Goal: Information Seeking & Learning: Learn about a topic

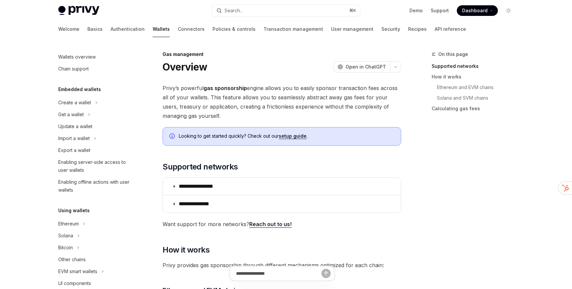
scroll to position [280, 0]
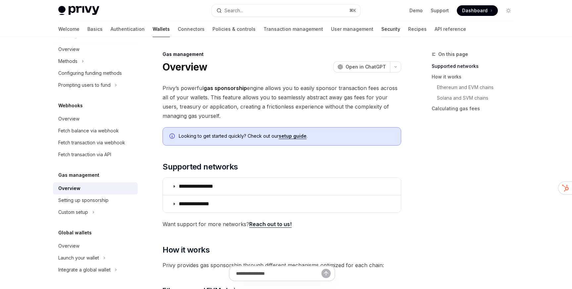
click at [382, 29] on link "Security" at bounding box center [391, 29] width 19 height 16
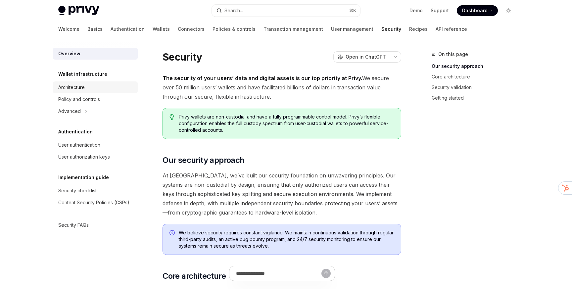
click at [75, 87] on div "Architecture" at bounding box center [71, 87] width 27 height 8
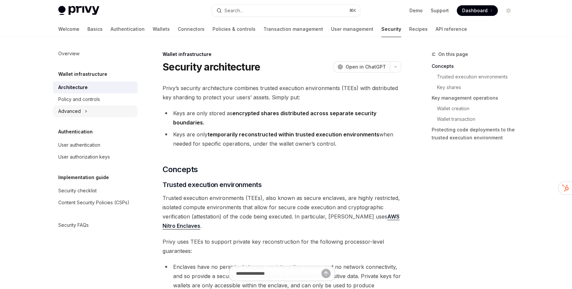
click at [76, 113] on div "Advanced" at bounding box center [69, 111] width 23 height 8
type textarea "*"
